Goal: Task Accomplishment & Management: Complete application form

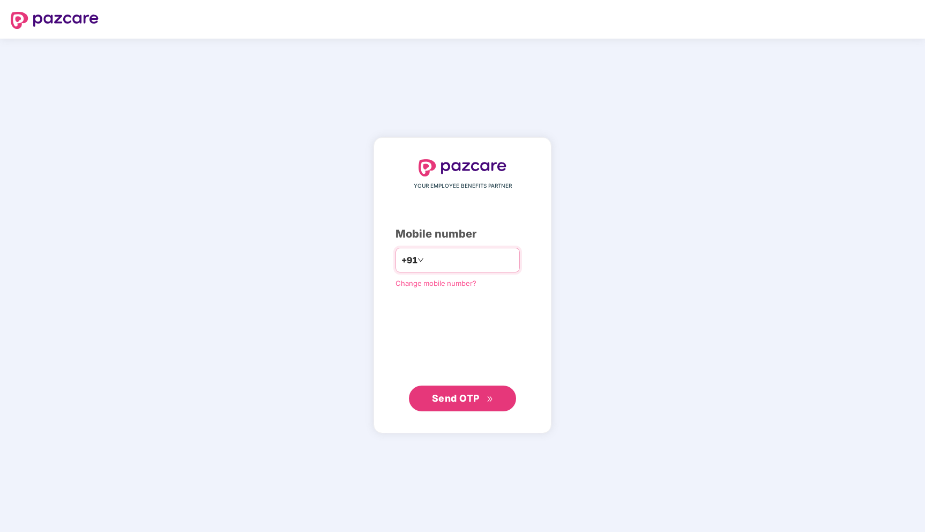
type input "**********"
click at [460, 398] on span "Send OTP" at bounding box center [456, 397] width 48 height 11
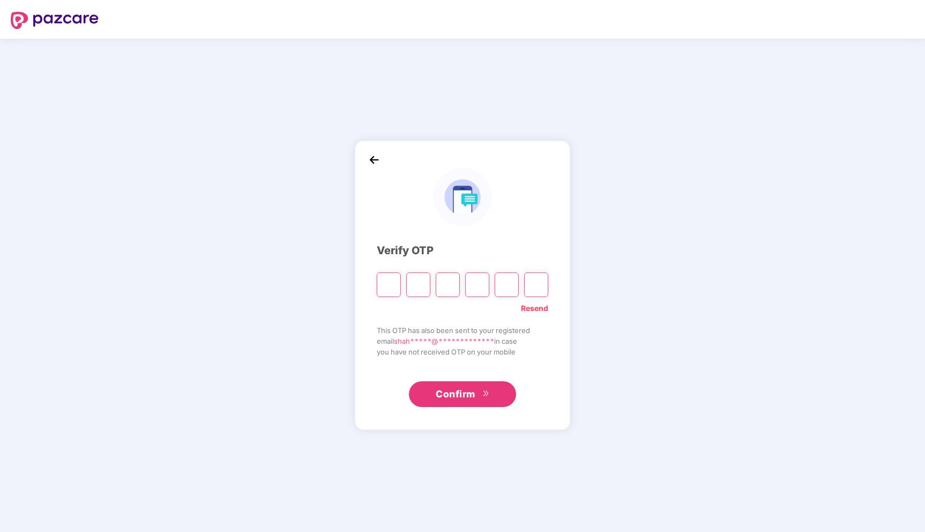
type input "*"
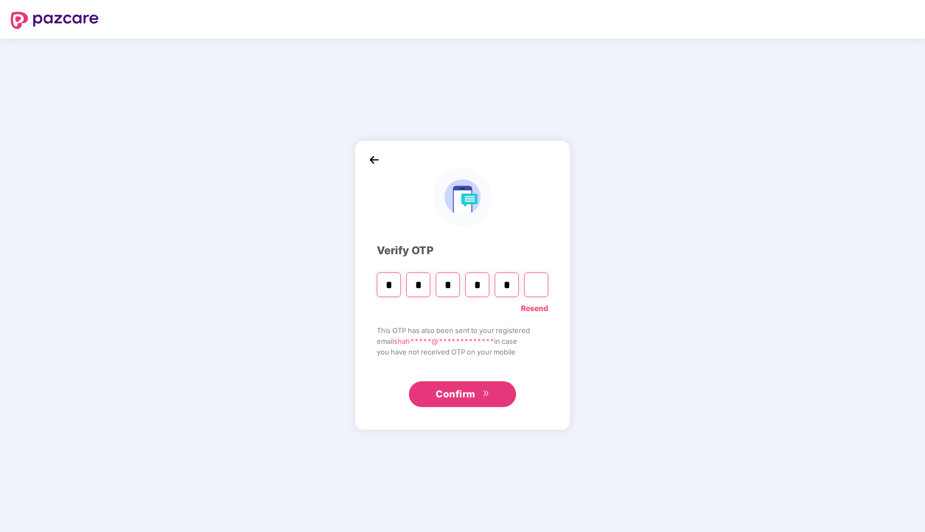
type input "*"
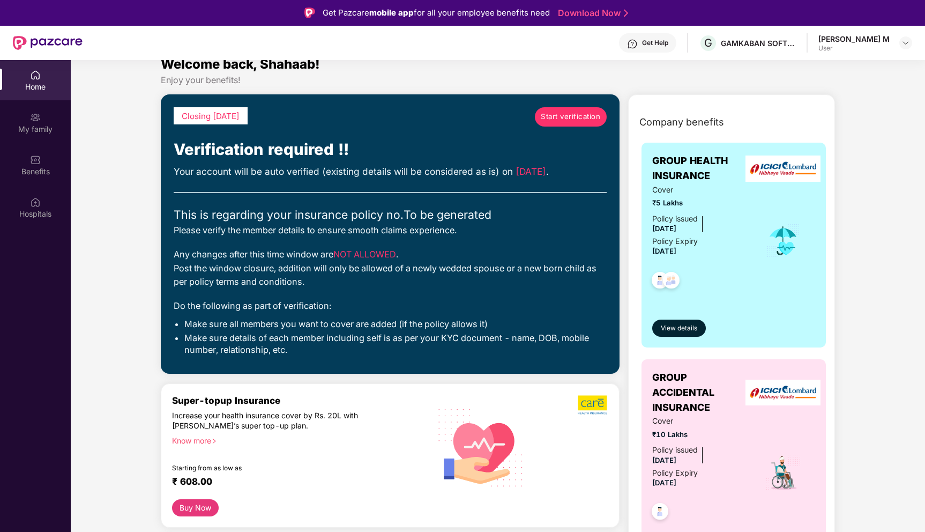
scroll to position [6, 0]
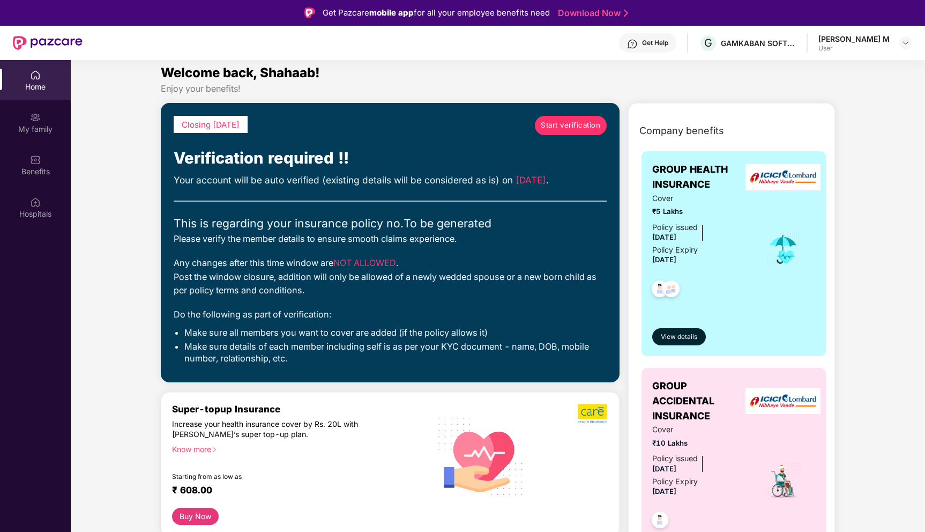
click at [576, 129] on span "Start verification" at bounding box center [570, 125] width 59 height 11
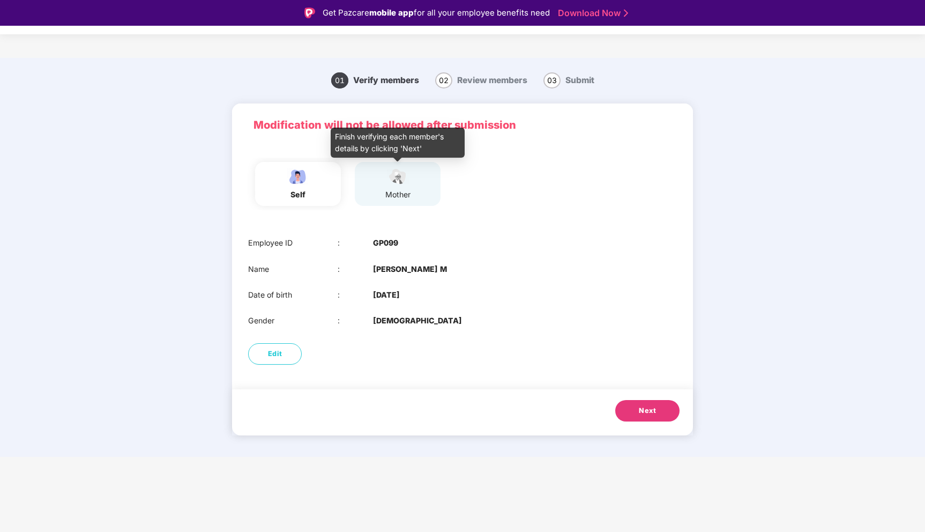
click at [406, 184] on img at bounding box center [397, 176] width 27 height 19
click at [642, 413] on span "Next" at bounding box center [647, 410] width 17 height 11
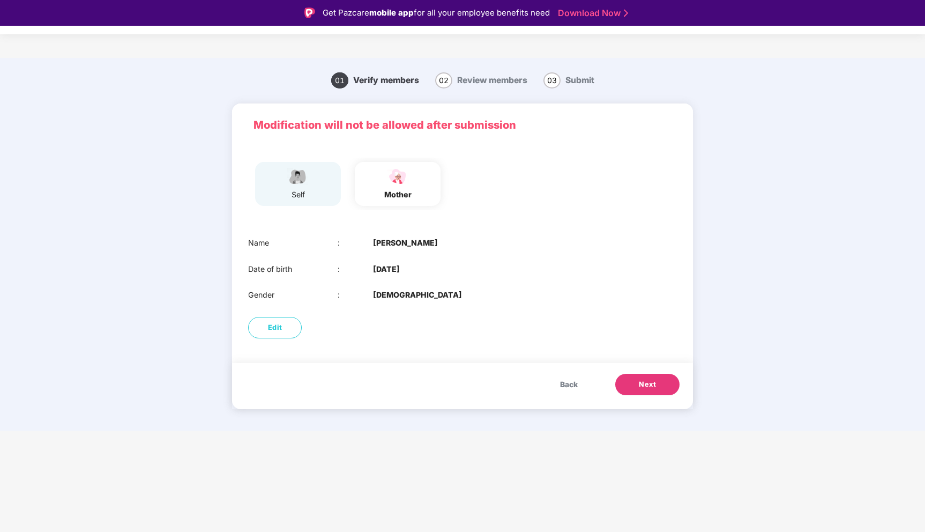
scroll to position [26, 0]
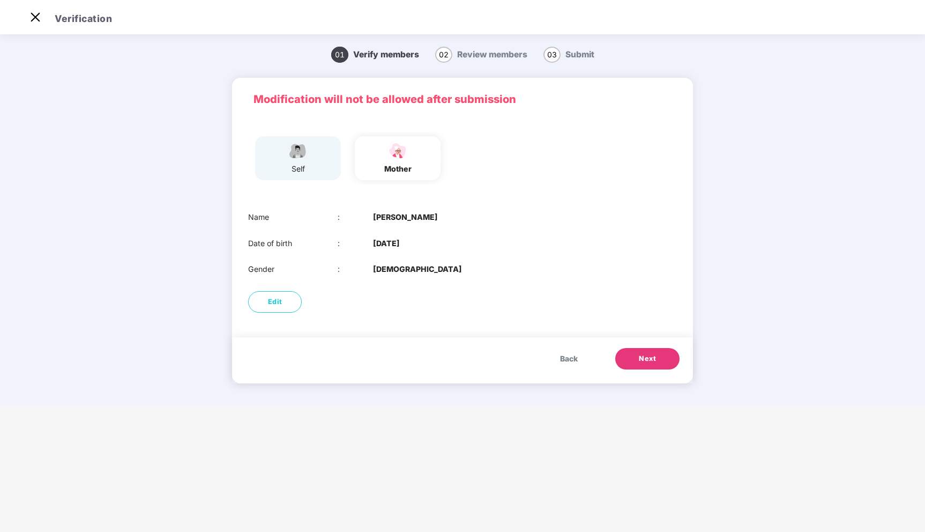
click at [654, 356] on span "Next" at bounding box center [647, 358] width 17 height 11
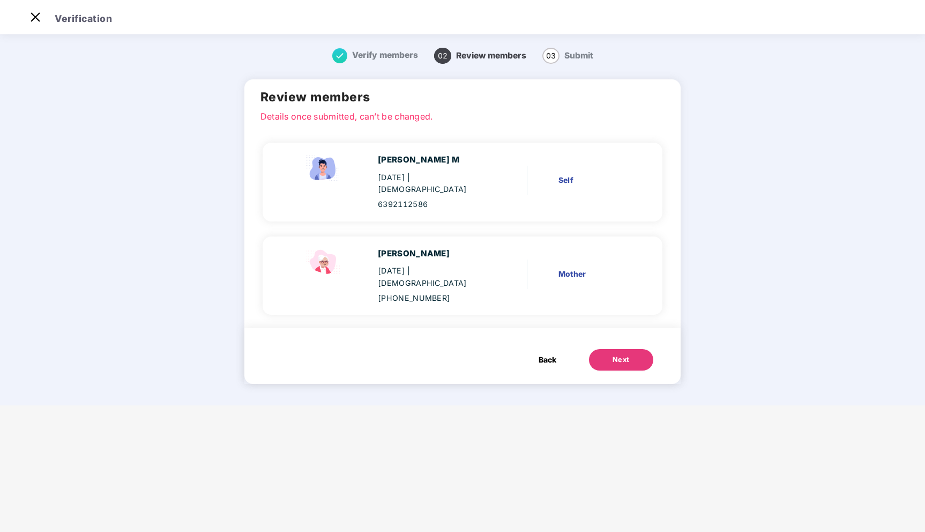
click at [613, 354] on div "Next" at bounding box center [621, 359] width 17 height 11
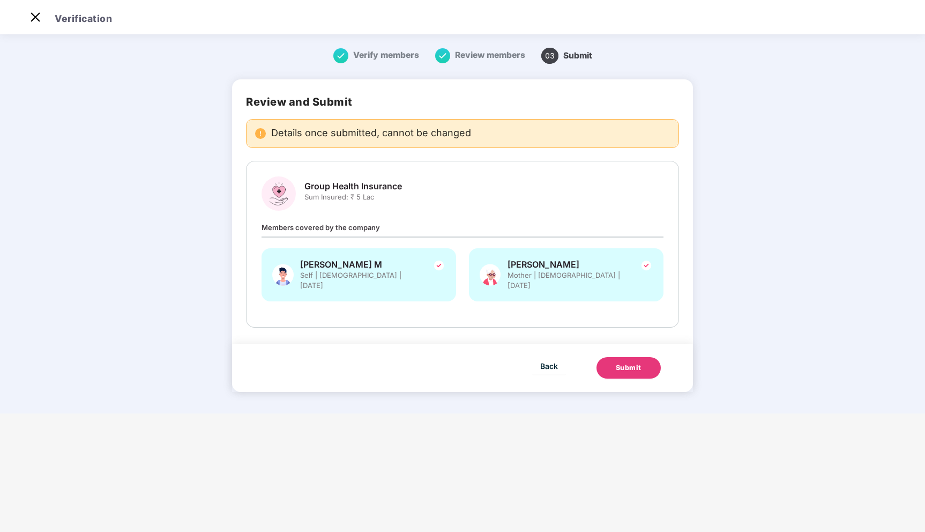
scroll to position [0, 0]
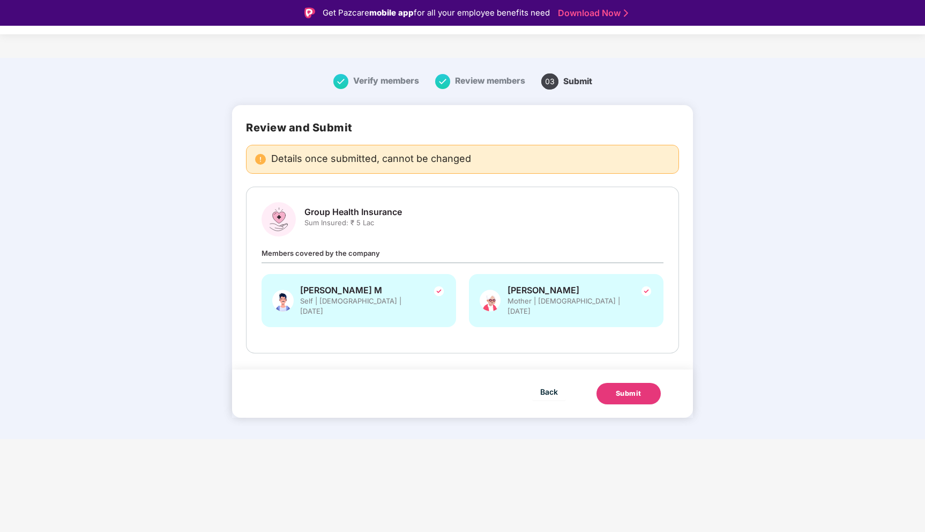
click at [354, 81] on span "Verify members" at bounding box center [386, 81] width 66 height 10
click at [374, 81] on span "Verify members" at bounding box center [386, 81] width 66 height 10
click at [338, 81] on img at bounding box center [340, 81] width 15 height 15
